Goal: Information Seeking & Learning: Learn about a topic

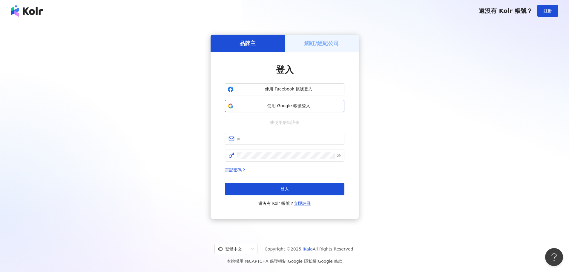
click at [278, 111] on button "使用 Google 帳號登入" at bounding box center [284, 106] width 119 height 12
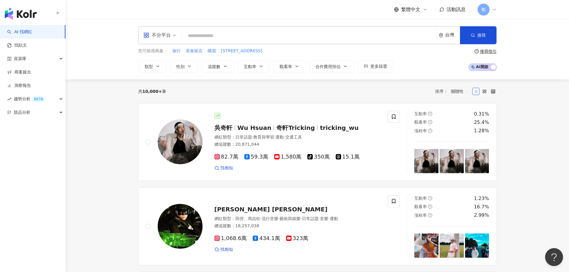
click at [310, 36] on input "search" at bounding box center [309, 35] width 249 height 11
paste input "**********"
type input "**********"
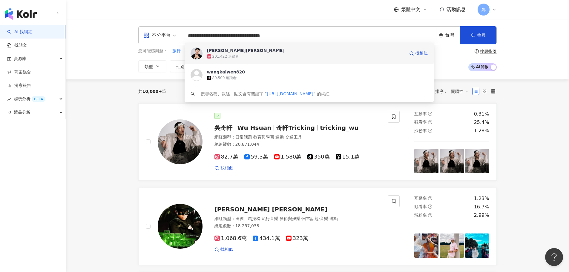
click at [281, 47] on span "王惟漢Kevin" at bounding box center [306, 50] width 198 height 6
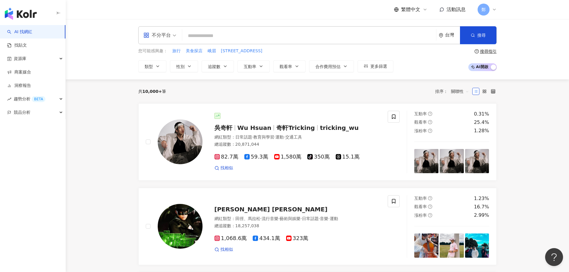
click at [205, 35] on input "search" at bounding box center [309, 35] width 249 height 11
paste input "**********"
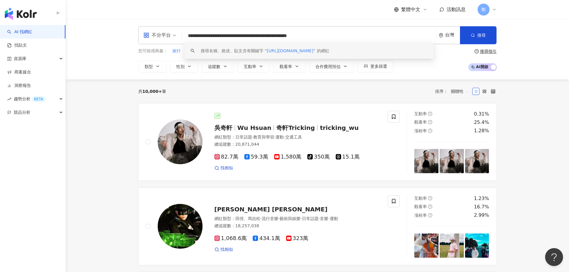
drag, startPoint x: 333, startPoint y: 38, endPoint x: 156, endPoint y: 25, distance: 177.5
click at [156, 25] on div "**********" at bounding box center [317, 49] width 503 height 60
paste input "search"
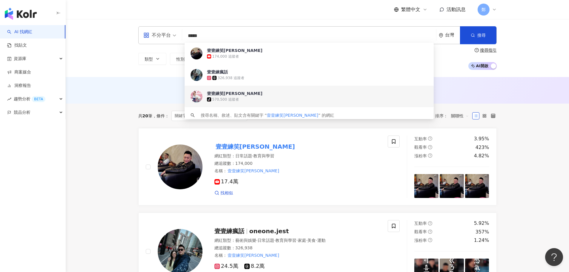
type input "*****"
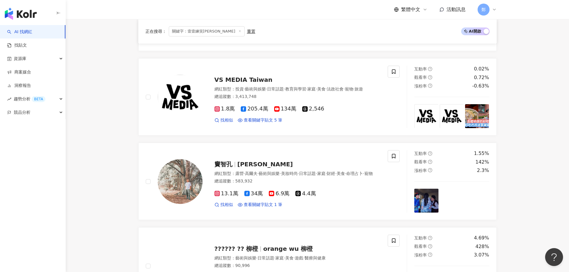
scroll to position [149, 0]
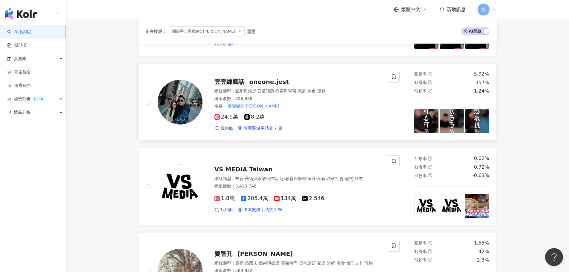
click at [264, 84] on span "oneone.jest" at bounding box center [269, 81] width 40 height 7
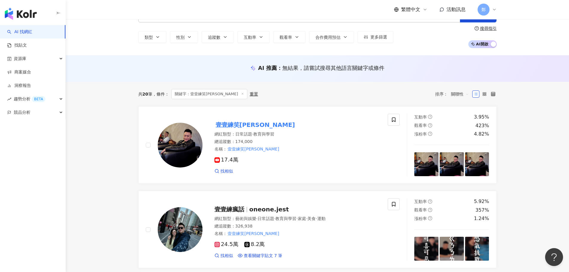
scroll to position [0, 0]
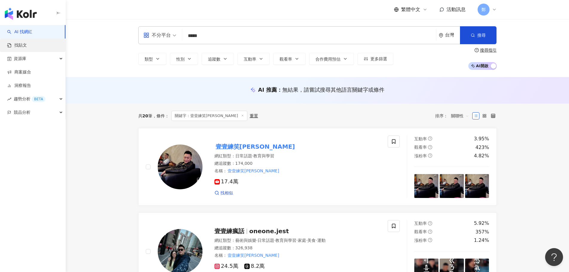
click at [27, 47] on link "找貼文" at bounding box center [17, 45] width 20 height 6
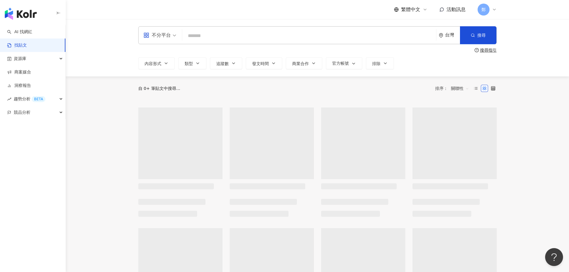
click at [228, 39] on input "search" at bounding box center [309, 35] width 249 height 13
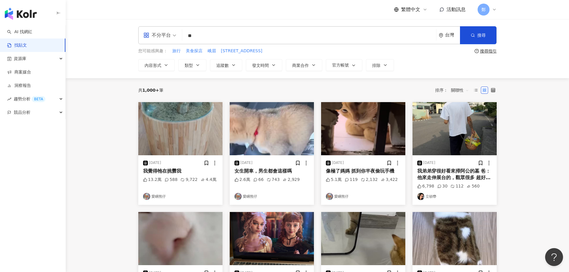
type input "*"
type input "*****"
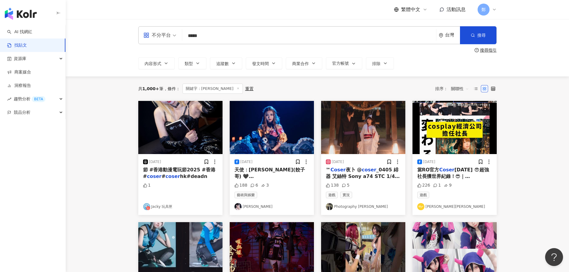
click at [101, 157] on main "不分平台 ***** 台灣 搜尋 搜尋指引 內容形式 類型 追蹤數 發文時間 商業合作 官方帳號 排除 共 1,000+ 筆 條件 ： 關鍵字：COSER 重…" at bounding box center [317, 262] width 503 height 487
click at [157, 61] on span "內容形式" at bounding box center [153, 63] width 17 height 5
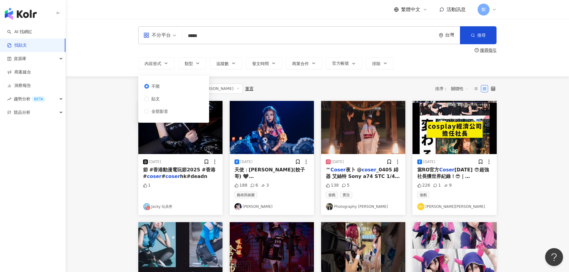
click at [173, 110] on div "不限 貼文 全部影音" at bounding box center [158, 99] width 29 height 32
click at [155, 110] on span "全部影音" at bounding box center [159, 111] width 21 height 7
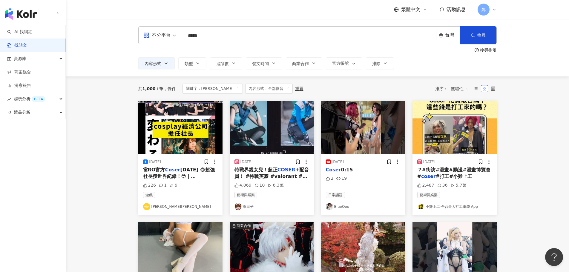
click at [244, 204] on link "乖兒子" at bounding box center [271, 206] width 75 height 7
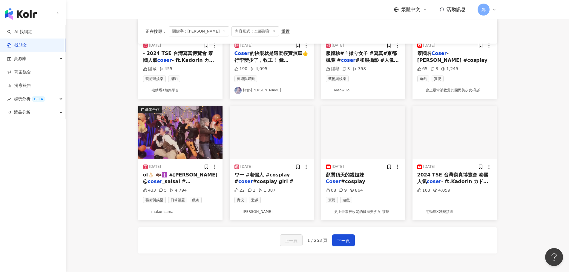
scroll to position [239, 0]
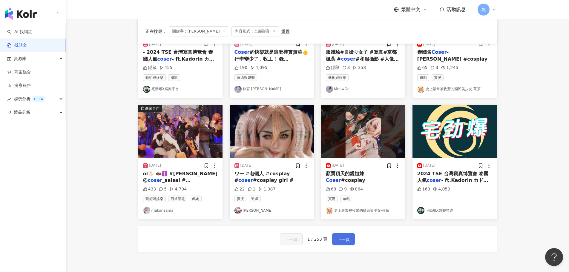
click at [337, 241] on span "下一頁" at bounding box center [343, 239] width 13 height 7
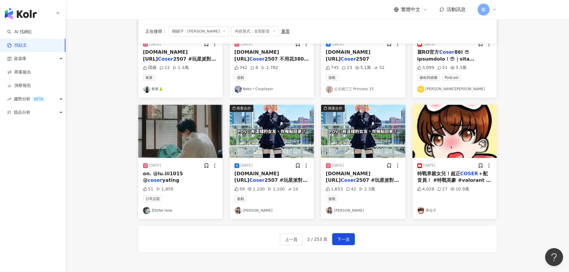
click at [358, 211] on link "小希希希希希希・あき" at bounding box center [363, 210] width 75 height 7
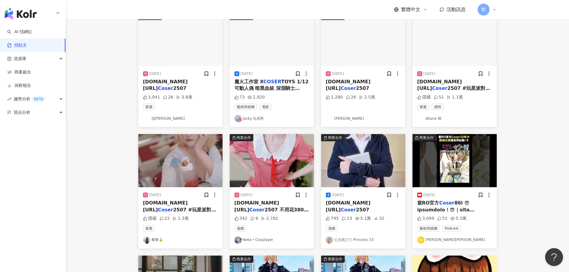
scroll to position [30, 0]
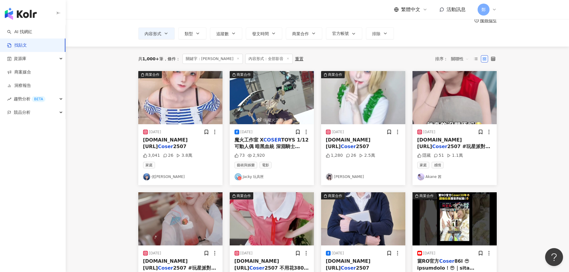
click at [337, 178] on link "[PERSON_NAME]" at bounding box center [363, 176] width 75 height 7
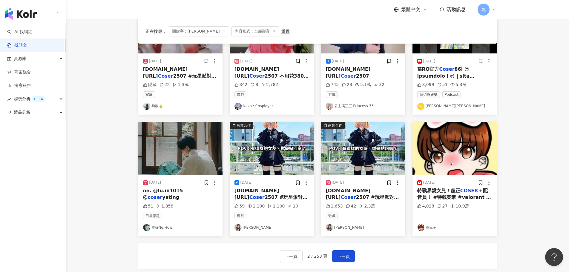
scroll to position [269, 0]
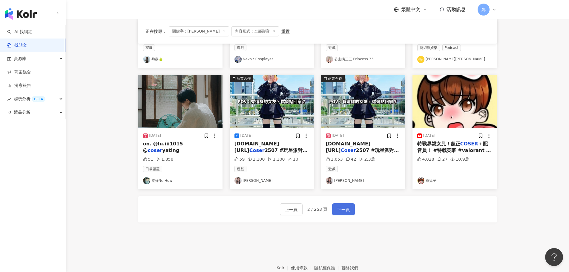
click at [347, 207] on span "下一頁" at bounding box center [343, 209] width 13 height 7
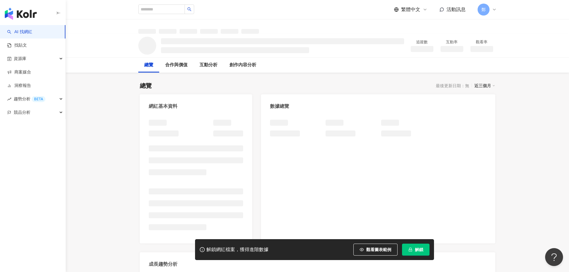
click at [416, 249] on span "解鎖" at bounding box center [419, 249] width 8 height 5
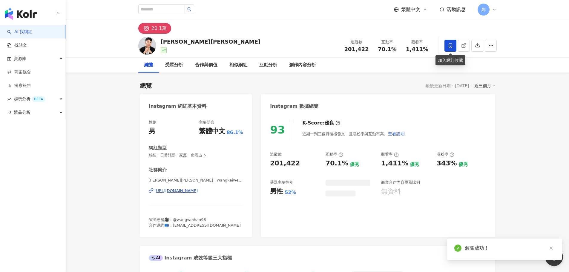
click at [450, 44] on icon at bounding box center [450, 45] width 5 height 5
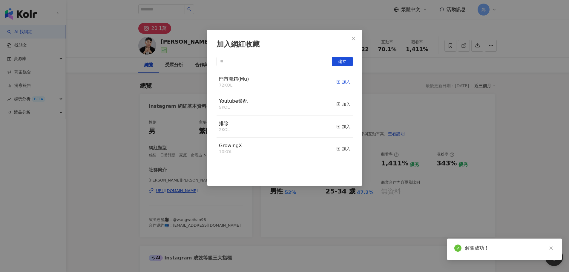
click at [336, 83] on div "加入" at bounding box center [343, 82] width 14 height 7
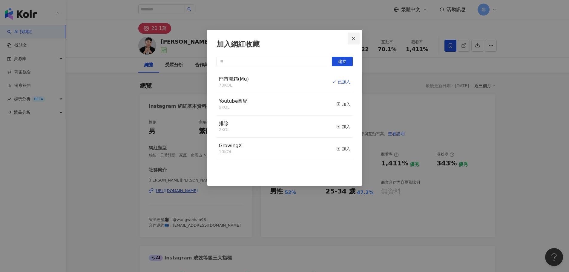
click at [353, 37] on icon "close" at bounding box center [353, 38] width 5 height 5
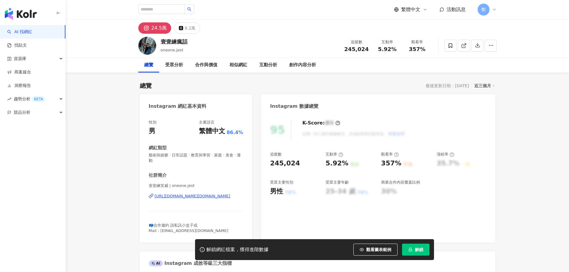
click at [216, 196] on div "https://www.instagram.com/oneone.jest/" at bounding box center [193, 195] width 76 height 5
click at [408, 250] on icon "lock" at bounding box center [409, 250] width 3 height 4
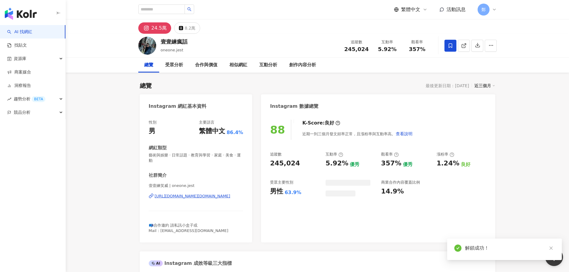
click at [452, 47] on icon at bounding box center [450, 45] width 5 height 5
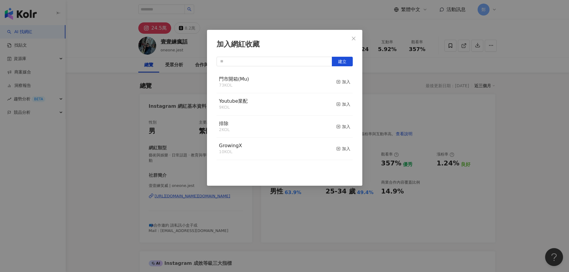
click at [451, 43] on div "加入網紅收藏 建立 門市開箱(Mu) 73 KOL 加入 Youtube業配 9 KOL 加入 排除 2 KOL 加入 GrowingX 10 KOL 加入" at bounding box center [284, 136] width 569 height 272
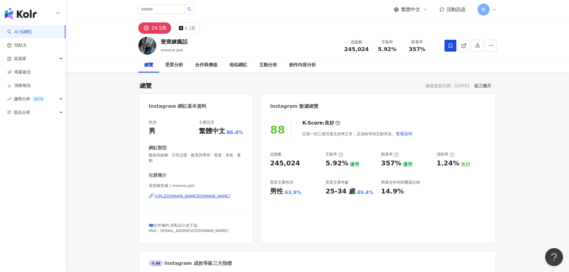
click at [446, 47] on span at bounding box center [450, 46] width 12 height 12
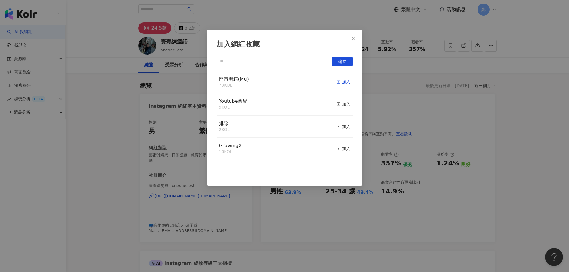
click at [341, 82] on div "加入" at bounding box center [343, 82] width 14 height 7
click at [351, 39] on icon "close" at bounding box center [353, 38] width 5 height 5
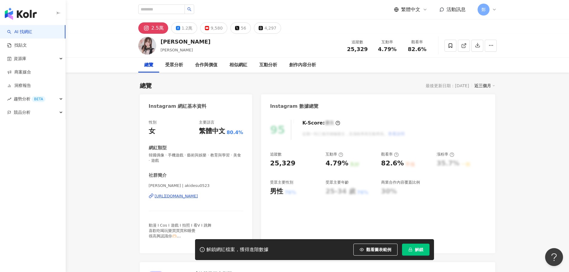
click at [198, 196] on div "https://www.instagram.com/akidesu0523/" at bounding box center [176, 195] width 43 height 5
click at [414, 250] on button "解鎖" at bounding box center [415, 250] width 27 height 12
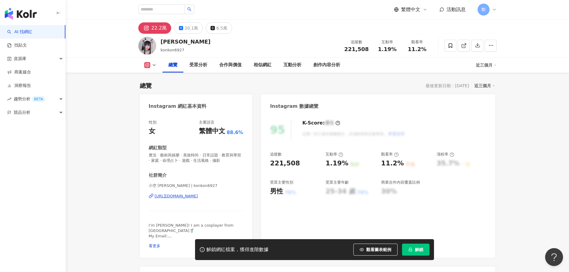
click at [198, 196] on div "https://www.instagram.com/konkon6927/" at bounding box center [176, 195] width 43 height 5
